Goal: Information Seeking & Learning: Learn about a topic

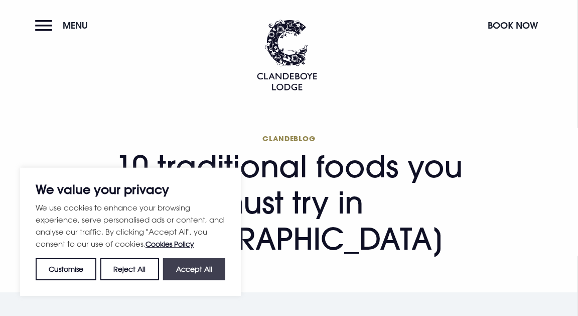
click at [212, 263] on button "Accept All" at bounding box center [194, 269] width 62 height 22
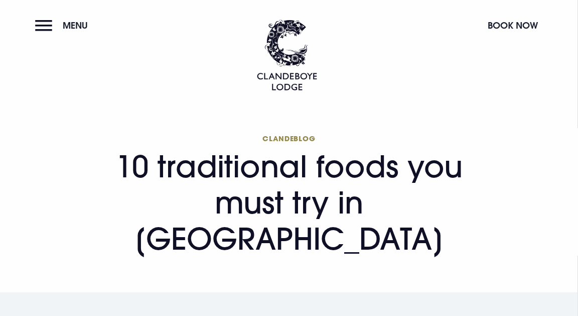
checkbox input "true"
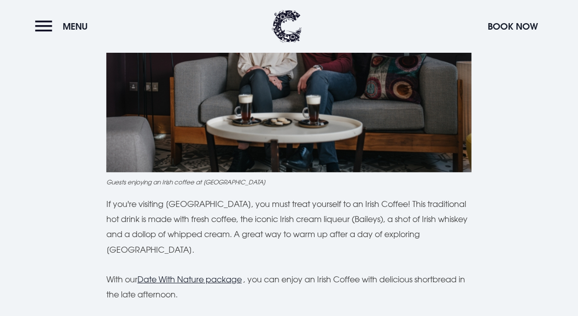
scroll to position [2153, 0]
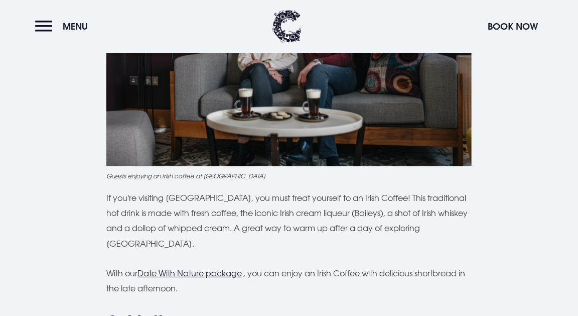
drag, startPoint x: 227, startPoint y: 181, endPoint x: 232, endPoint y: 197, distance: 16.7
click at [232, 197] on p "If you're visiting [GEOGRAPHIC_DATA], you must treat yourself to an Irish Coffe…" at bounding box center [288, 220] width 365 height 61
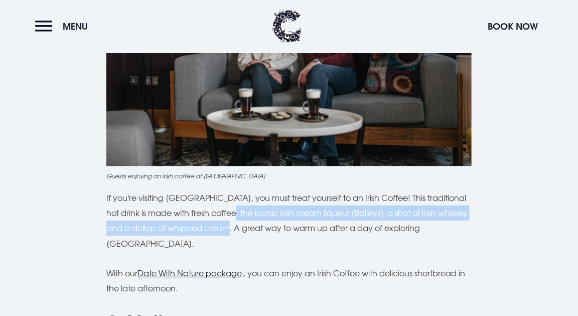
drag, startPoint x: 227, startPoint y: 182, endPoint x: 235, endPoint y: 202, distance: 21.8
click at [235, 202] on p "If you're visiting [GEOGRAPHIC_DATA], you must treat yourself to an Irish Coffe…" at bounding box center [288, 220] width 365 height 61
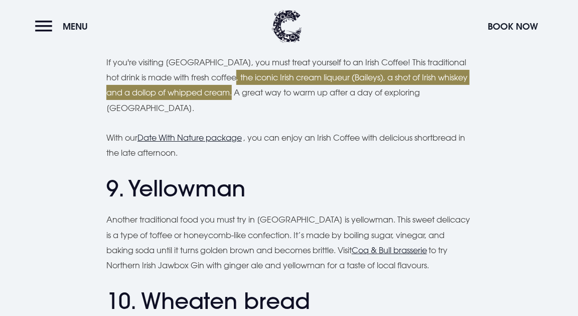
scroll to position [2296, 0]
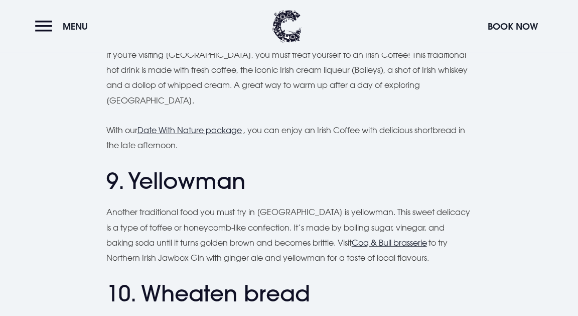
drag, startPoint x: 107, startPoint y: 179, endPoint x: 399, endPoint y: 228, distance: 295.3
click at [399, 228] on p "Another traditional food you must try in [GEOGRAPHIC_DATA] is yellowman. This s…" at bounding box center [288, 234] width 365 height 61
